Goal: Find specific page/section: Find specific page/section

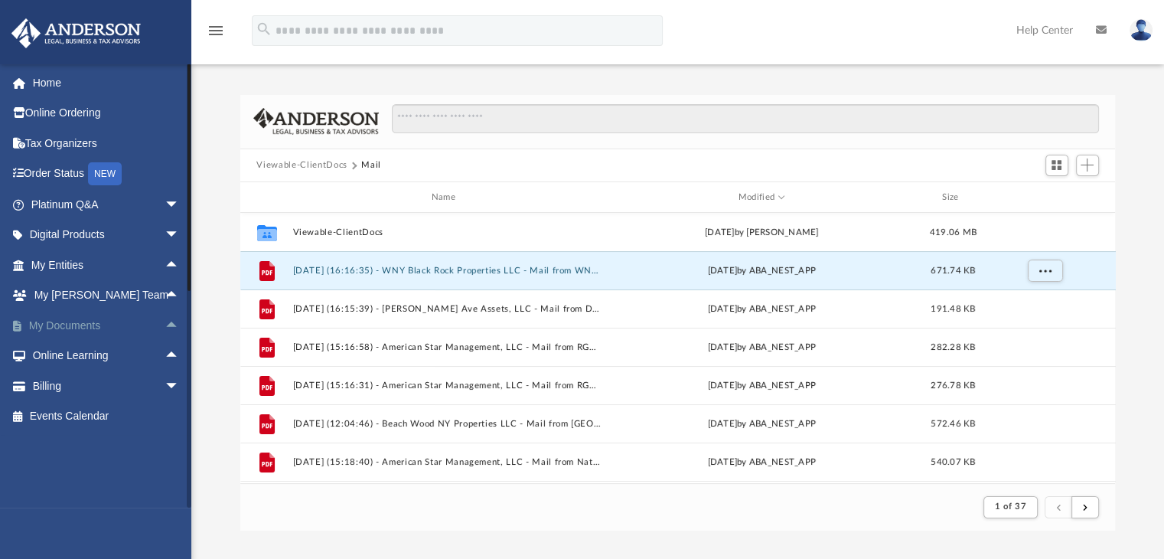
scroll to position [288, 863]
click at [165, 324] on span "arrow_drop_up" at bounding box center [180, 325] width 31 height 31
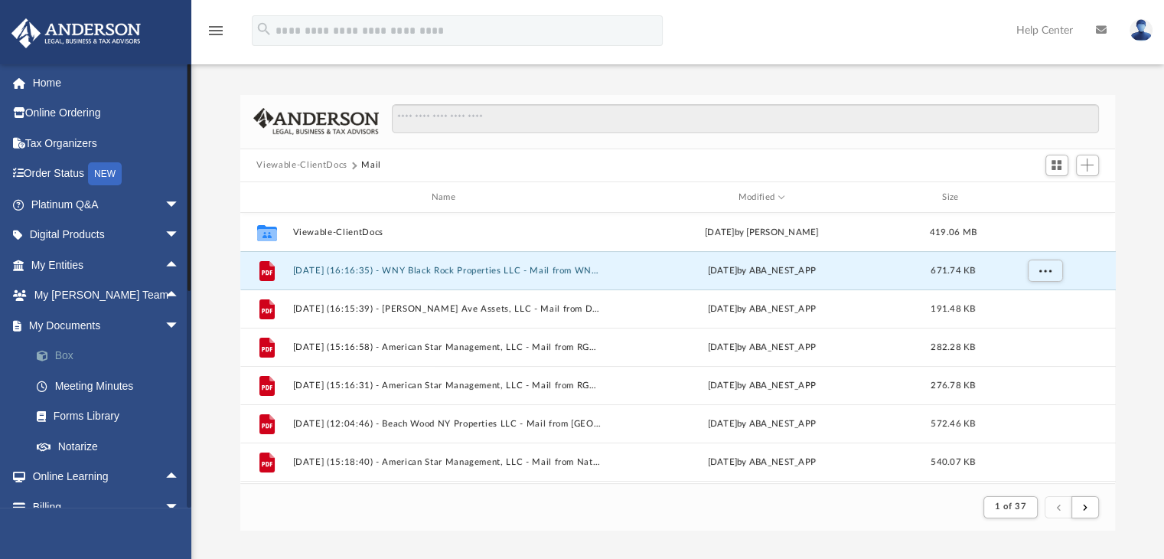
click at [70, 351] on link "Box" at bounding box center [111, 355] width 181 height 31
click at [65, 354] on link "Box" at bounding box center [111, 355] width 181 height 31
click at [756, 194] on div "Modified" at bounding box center [761, 198] width 308 height 14
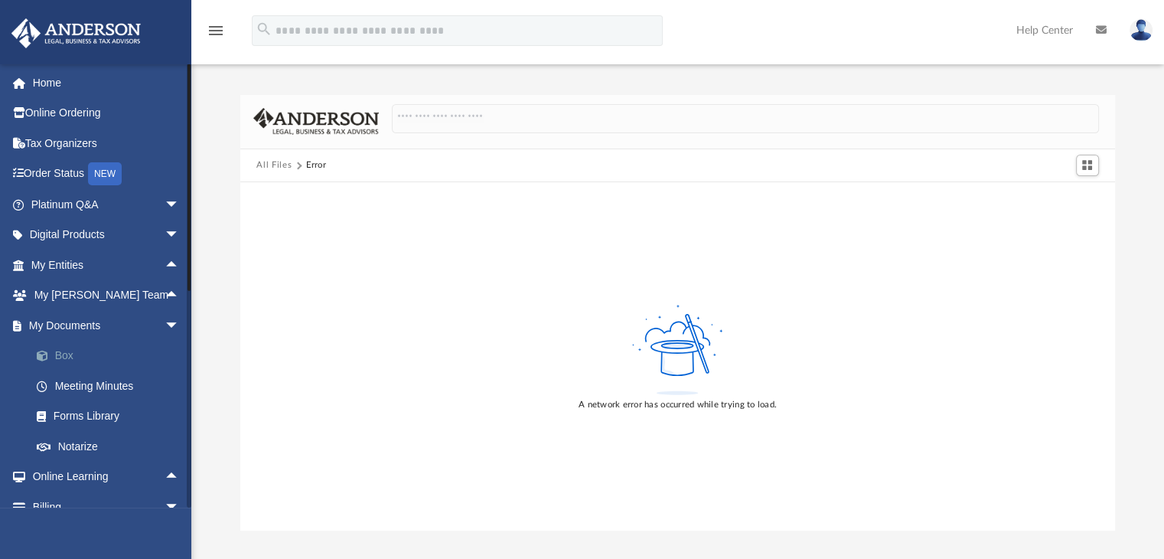
click at [68, 359] on link "Box" at bounding box center [111, 355] width 181 height 31
click at [64, 355] on link "Box" at bounding box center [111, 355] width 181 height 31
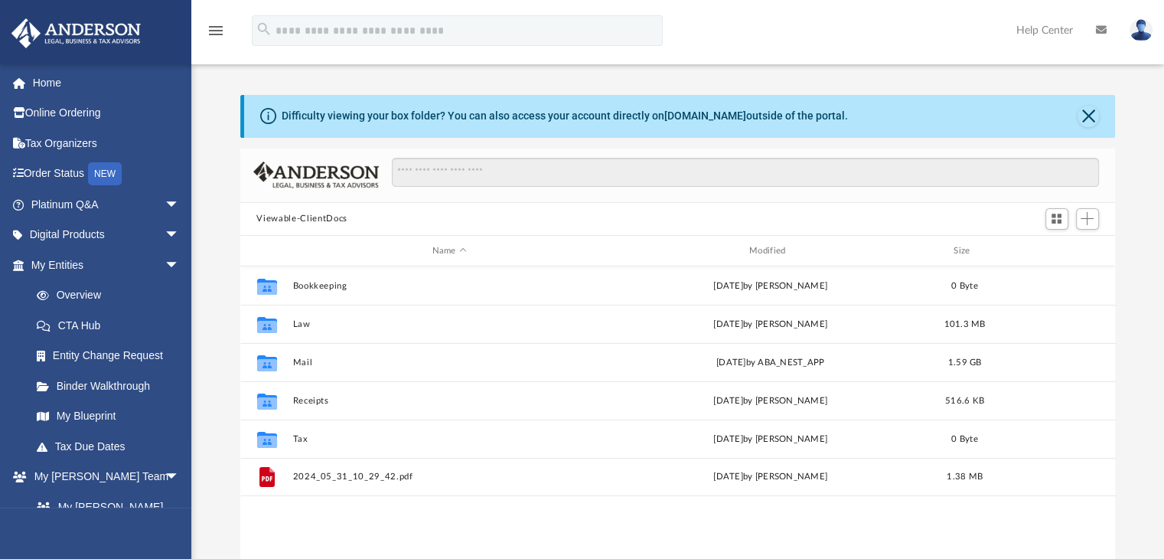
scroll to position [336, 863]
click at [1034, 105] on div "Difficulty viewing your box folder? You can also access your account directly o…" at bounding box center [680, 116] width 872 height 43
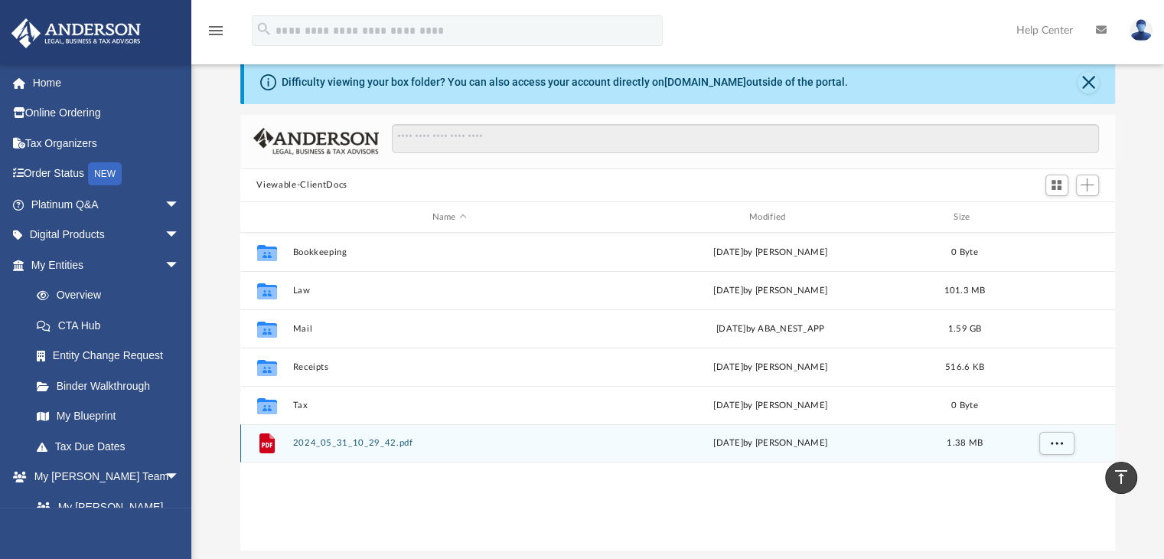
scroll to position [0, 0]
